Goal: Consume media (video, audio)

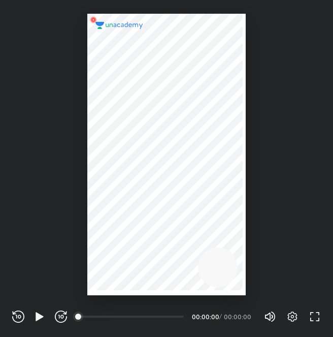
scroll to position [337, 333]
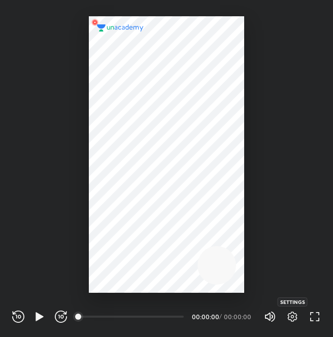
click at [297, 312] on icon "button" at bounding box center [293, 317] width 12 height 12
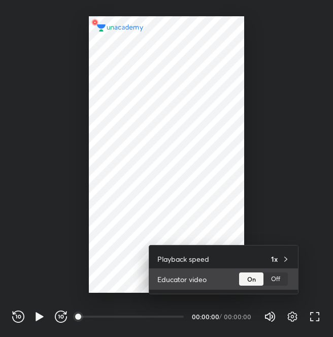
click at [281, 287] on div "Educator video On Off" at bounding box center [223, 278] width 149 height 21
click at [279, 280] on div "Off" at bounding box center [276, 278] width 24 height 13
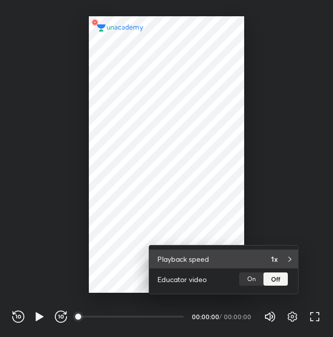
click at [265, 258] on div "Playback speed 1x" at bounding box center [223, 259] width 149 height 19
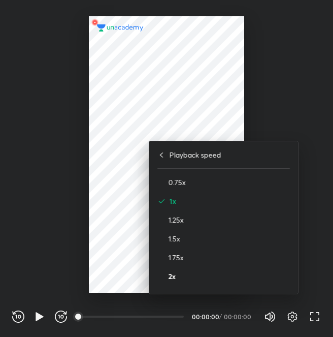
click at [256, 278] on h4 "2x" at bounding box center [229, 276] width 121 height 11
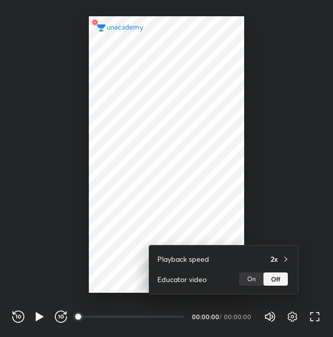
click at [37, 318] on div at bounding box center [166, 168] width 333 height 337
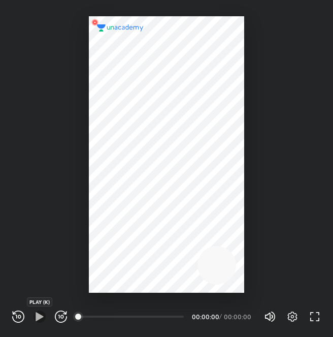
click at [37, 318] on icon "button" at bounding box center [40, 316] width 8 height 9
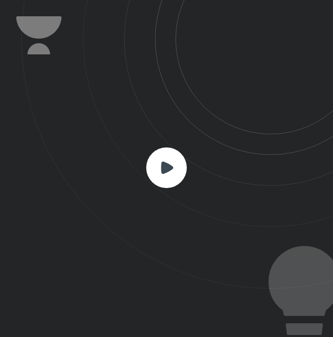
click at [176, 184] on rect at bounding box center [166, 167] width 41 height 41
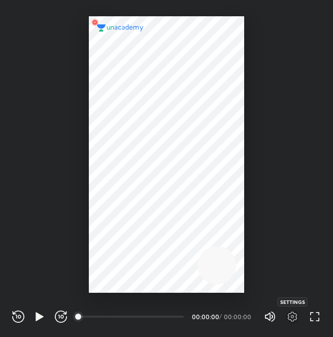
click at [295, 312] on icon "button" at bounding box center [293, 317] width 12 height 12
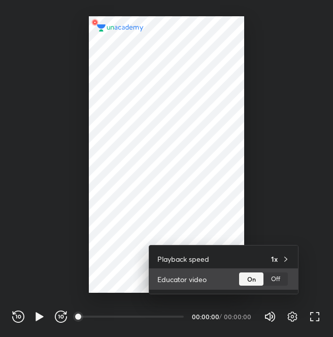
click at [266, 275] on div "Off" at bounding box center [276, 278] width 24 height 13
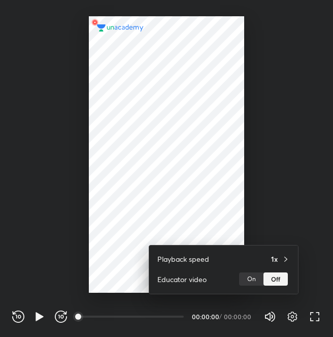
click at [314, 321] on div at bounding box center [166, 168] width 333 height 337
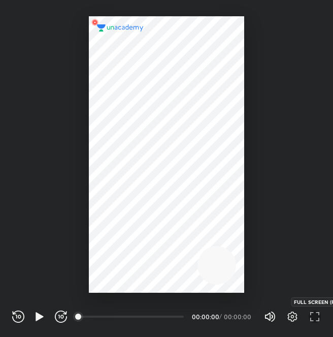
click at [314, 321] on icon "button" at bounding box center [315, 317] width 12 height 12
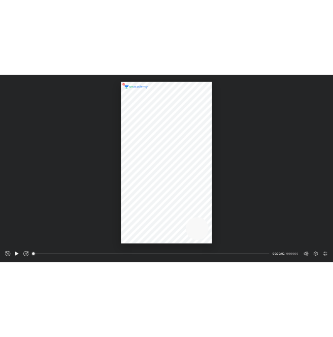
scroll to position [439, 781]
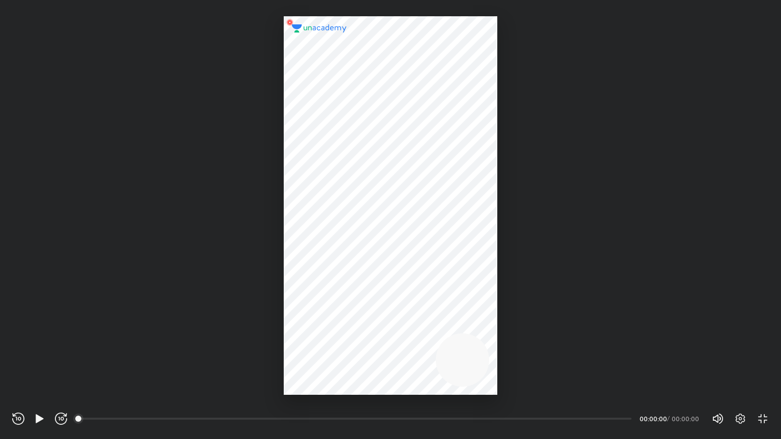
drag, startPoint x: 87, startPoint y: 415, endPoint x: 236, endPoint y: 433, distance: 149.5
click at [236, 336] on div "REWIND (J) PLAY (K) FORWARD (L) 00:00 00:00:00 / 00:00:00 Volume (M) 100% Setti…" at bounding box center [390, 417] width 781 height 44
click at [207, 336] on div "00:00" at bounding box center [359, 419] width 560 height 12
click at [207, 336] on div "00:00" at bounding box center [355, 419] width 552 height 10
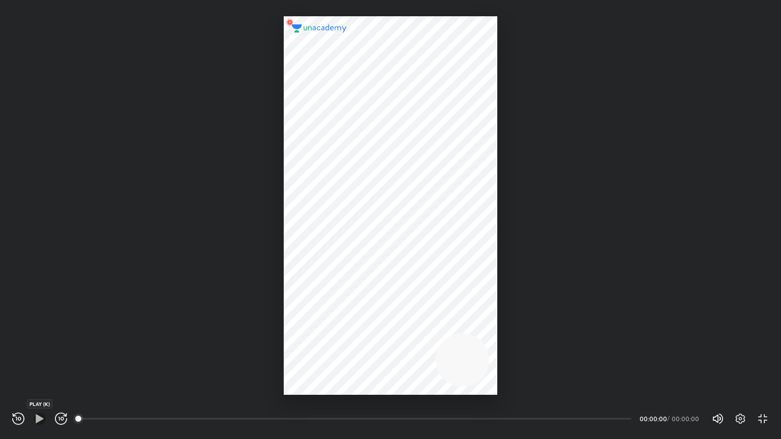
click at [35, 336] on icon "button" at bounding box center [40, 419] width 12 height 12
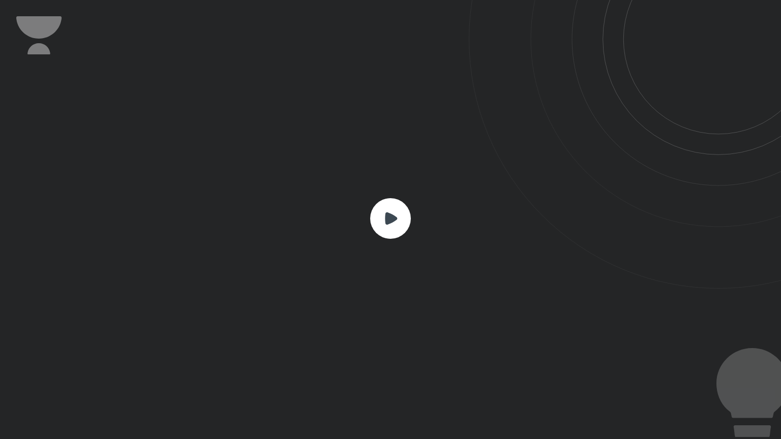
click at [333, 160] on div at bounding box center [390, 219] width 781 height 439
click at [333, 212] on rect at bounding box center [390, 218] width 41 height 41
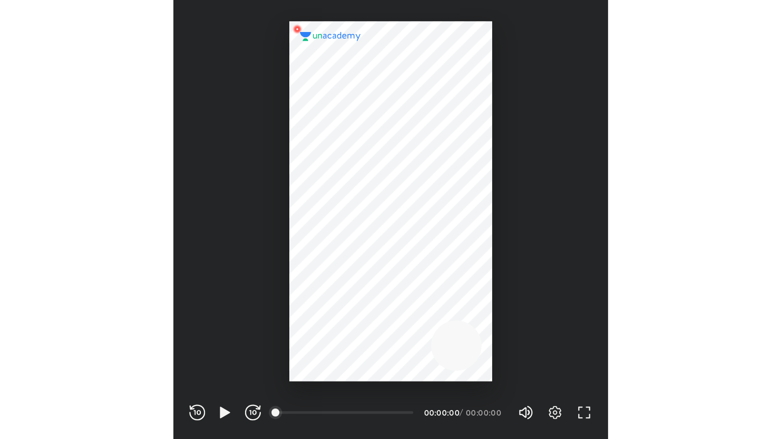
scroll to position [337, 333]
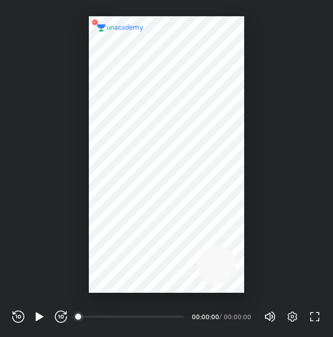
click at [281, 320] on span "100%" at bounding box center [277, 317] width 6 height 6
click at [297, 315] on icon "button" at bounding box center [293, 317] width 10 height 10
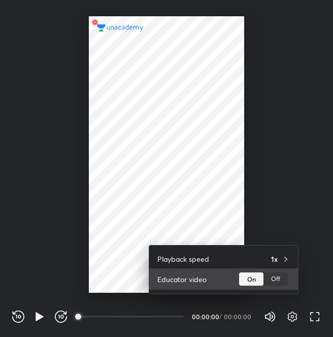
click at [283, 284] on div "Off" at bounding box center [276, 278] width 24 height 13
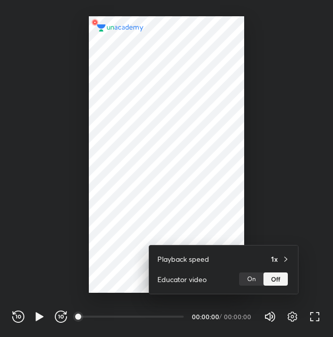
click at [299, 322] on div at bounding box center [166, 168] width 333 height 337
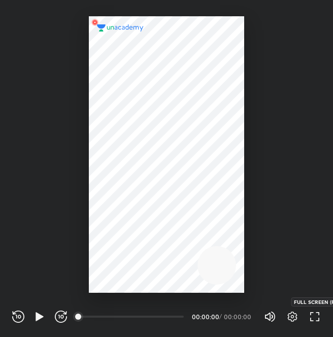
click at [313, 321] on icon "button" at bounding box center [315, 317] width 12 height 12
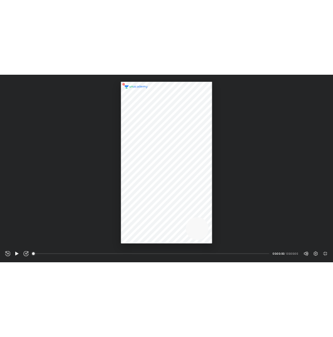
scroll to position [439, 781]
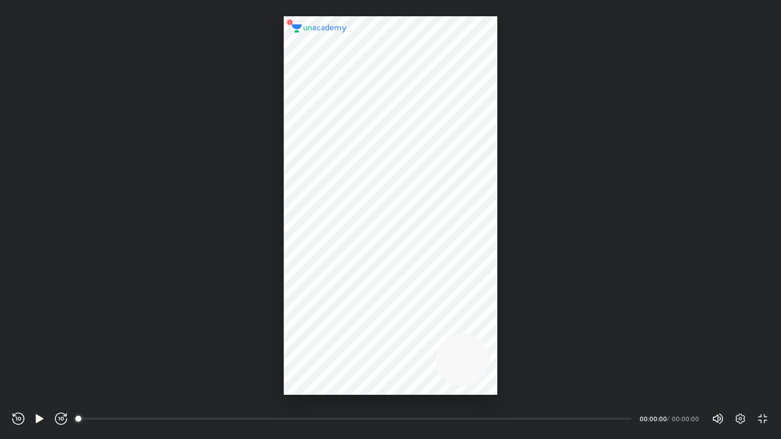
click at [333, 323] on div at bounding box center [390, 205] width 213 height 379
click at [333, 336] on icon "button" at bounding box center [762, 419] width 12 height 12
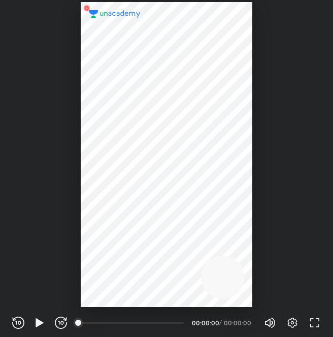
scroll to position [337, 333]
